Goal: Navigation & Orientation: Find specific page/section

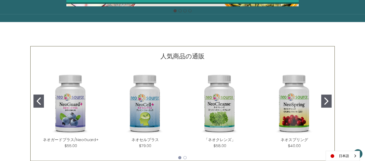
scroll to position [196, 0]
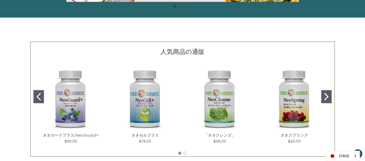
drag, startPoint x: 0, startPoint y: 0, endPoint x: 365, endPoint y: 76, distance: 372.3
click at [365, 76] on html "本文へスキップ 比較する アカウント ログイン 登録" at bounding box center [182, 58] width 365 height 508
click at [287, 112] on img "NeoSpring" at bounding box center [294, 99] width 66 height 66
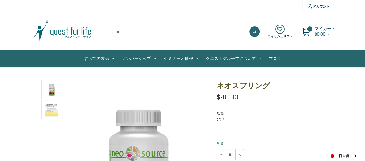
click at [319, 31] on span "$0.00" at bounding box center [320, 34] width 11 height 6
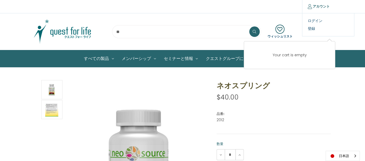
click at [319, 5] on link "アカウント" at bounding box center [318, 6] width 33 height 13
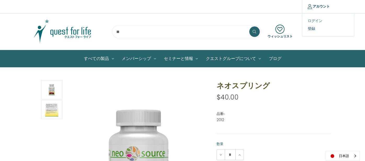
click at [318, 22] on link "ログイン" at bounding box center [328, 21] width 52 height 8
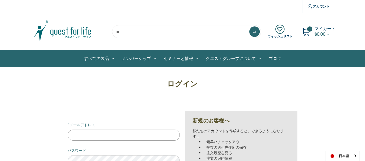
click at [126, 132] on input "Eメールアドレス" at bounding box center [124, 134] width 112 height 11
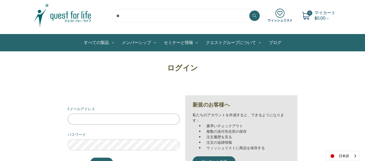
scroll to position [19, 0]
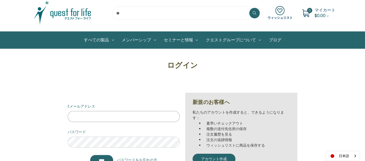
click at [123, 115] on input "Eメールアドレス" at bounding box center [124, 116] width 112 height 11
type input "**********"
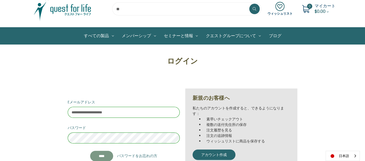
scroll to position [24, 0]
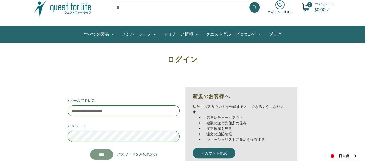
click at [102, 154] on input "****" at bounding box center [101, 154] width 23 height 10
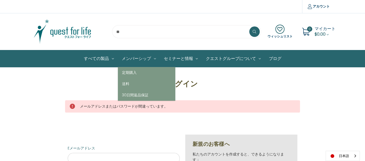
click at [141, 59] on link "メンバーシップ" at bounding box center [139, 58] width 42 height 17
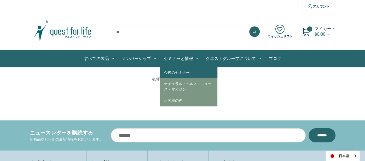
click at [177, 71] on link "今後のセミナー" at bounding box center [188, 72] width 57 height 11
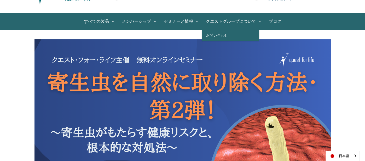
scroll to position [45, 0]
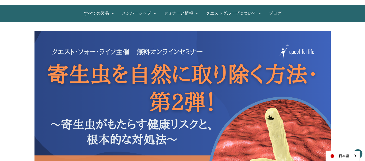
click at [274, 15] on link "ブログ" at bounding box center [275, 13] width 20 height 17
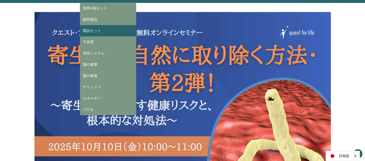
scroll to position [66, 0]
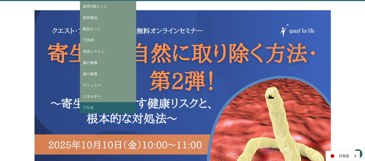
click at [95, 103] on link "プロモ" at bounding box center [108, 107] width 56 height 11
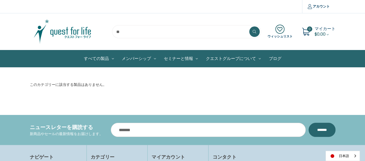
click at [66, 34] on img at bounding box center [62, 32] width 65 height 26
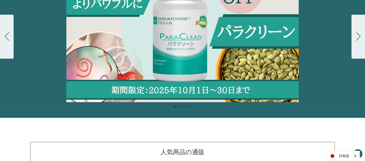
scroll to position [94, 0]
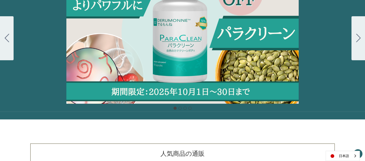
click at [358, 38] on icon "Go to slide 2" at bounding box center [358, 38] width 4 height 8
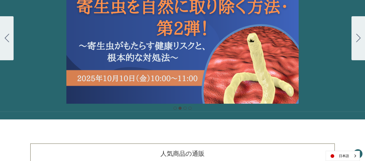
click at [358, 38] on icon "Go to slide 3" at bounding box center [358, 38] width 4 height 8
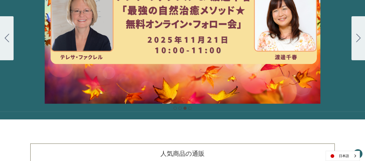
click at [358, 38] on icon "Go to slide 4" at bounding box center [358, 38] width 4 height 8
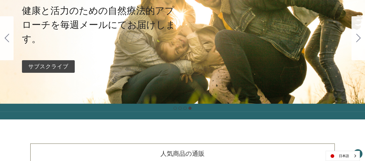
click at [358, 38] on icon "Go to slide 1" at bounding box center [358, 38] width 4 height 8
